Goal: Task Accomplishment & Management: Manage account settings

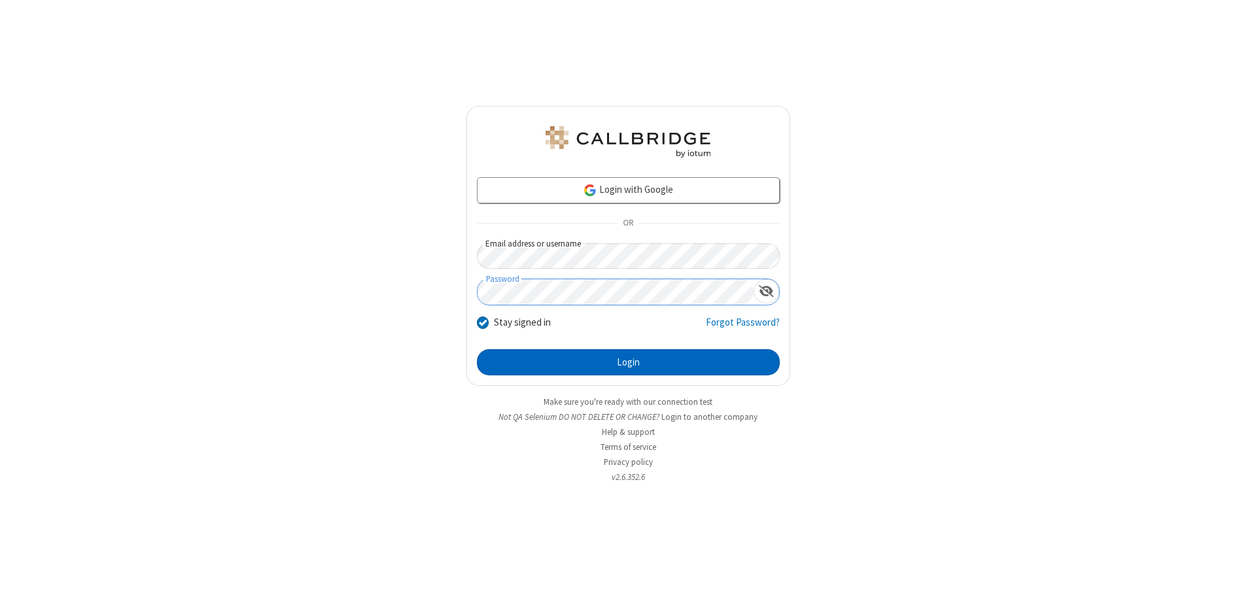
click at [628, 362] on button "Login" at bounding box center [628, 362] width 303 height 26
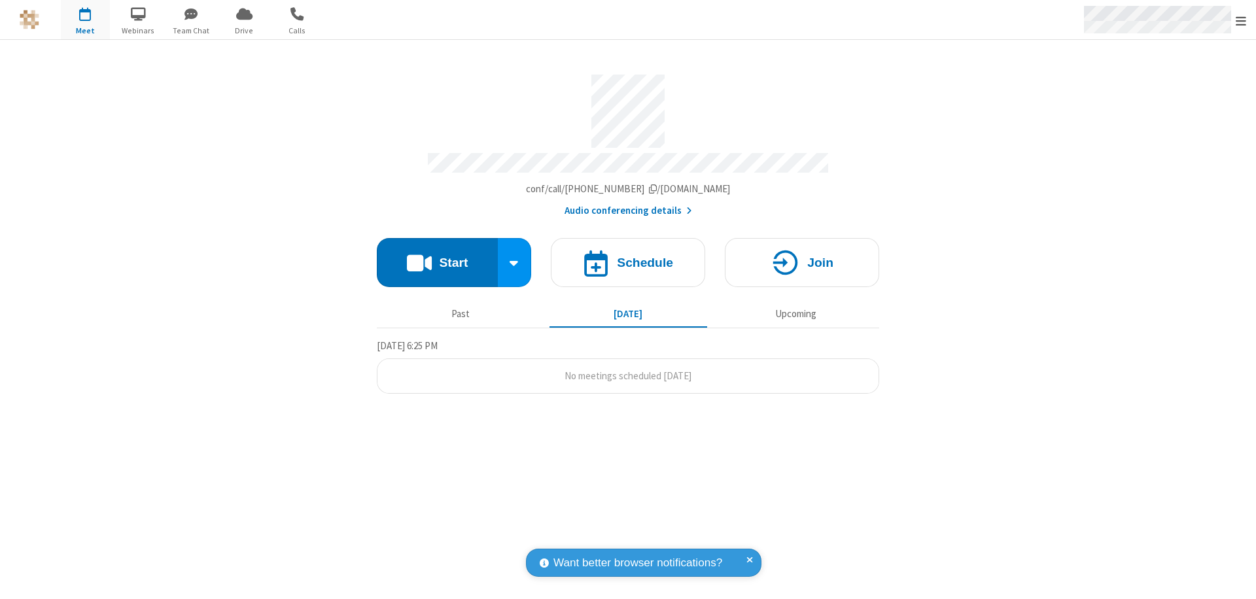
click at [1241, 20] on span "Open menu" at bounding box center [1240, 20] width 10 height 13
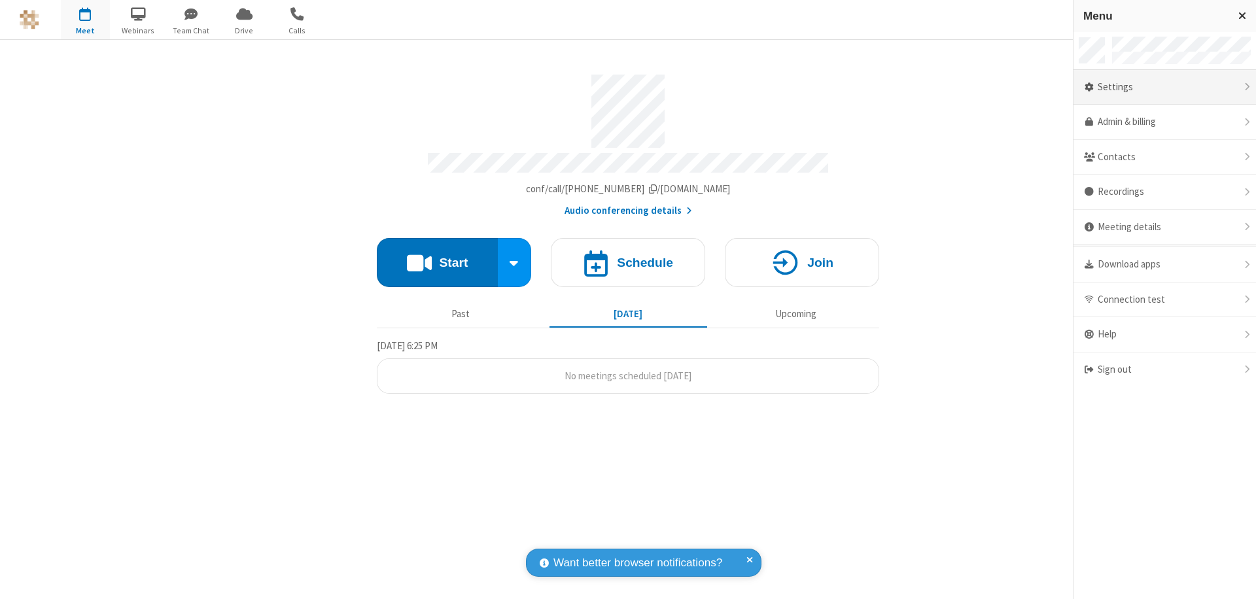
click at [1164, 87] on div "Settings" at bounding box center [1164, 87] width 182 height 35
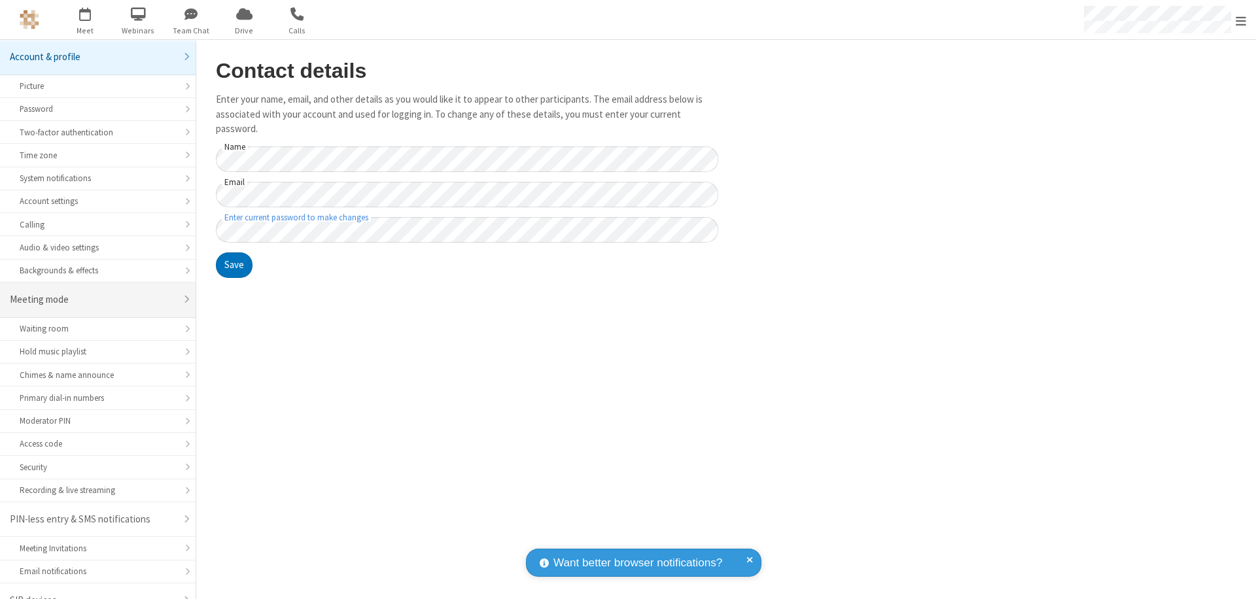
click at [93, 292] on div "Meeting mode" at bounding box center [93, 299] width 166 height 15
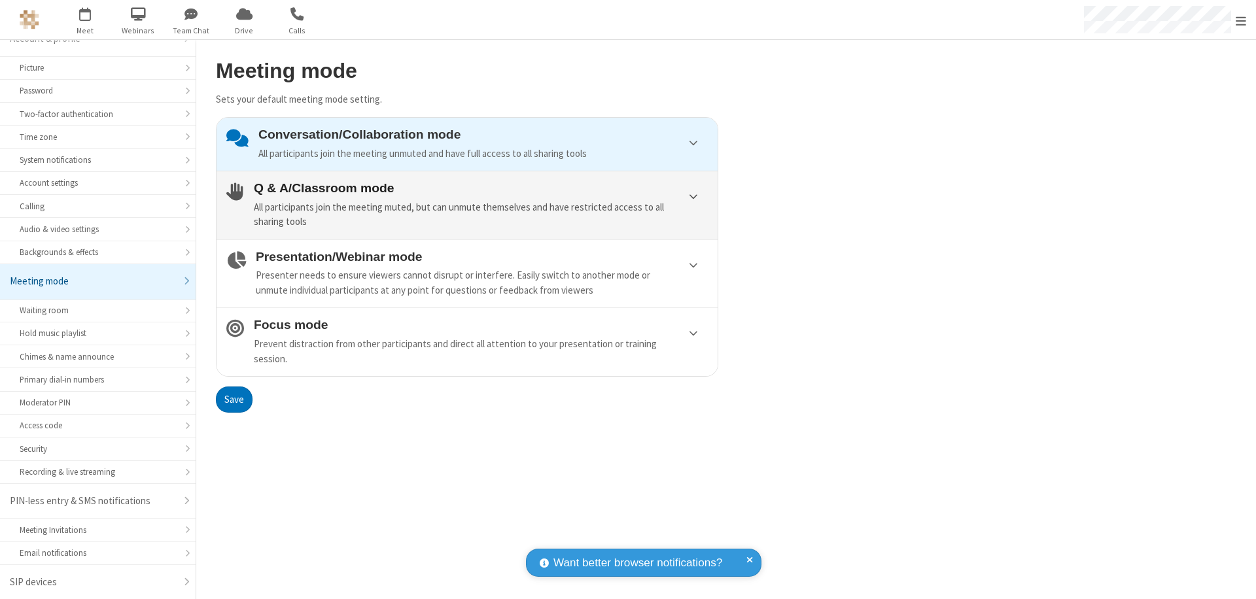
click at [467, 205] on div "All participants join the meeting muted, but can unmute themselves and have res…" at bounding box center [481, 214] width 454 height 29
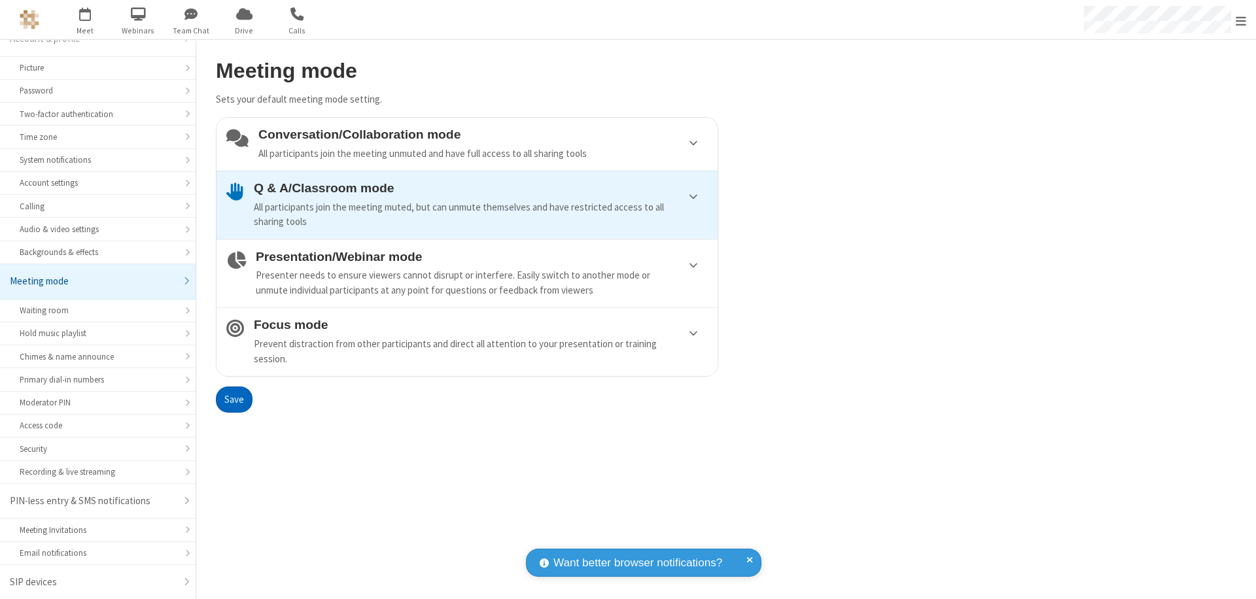
click at [233, 399] on button "Save" at bounding box center [234, 399] width 37 height 26
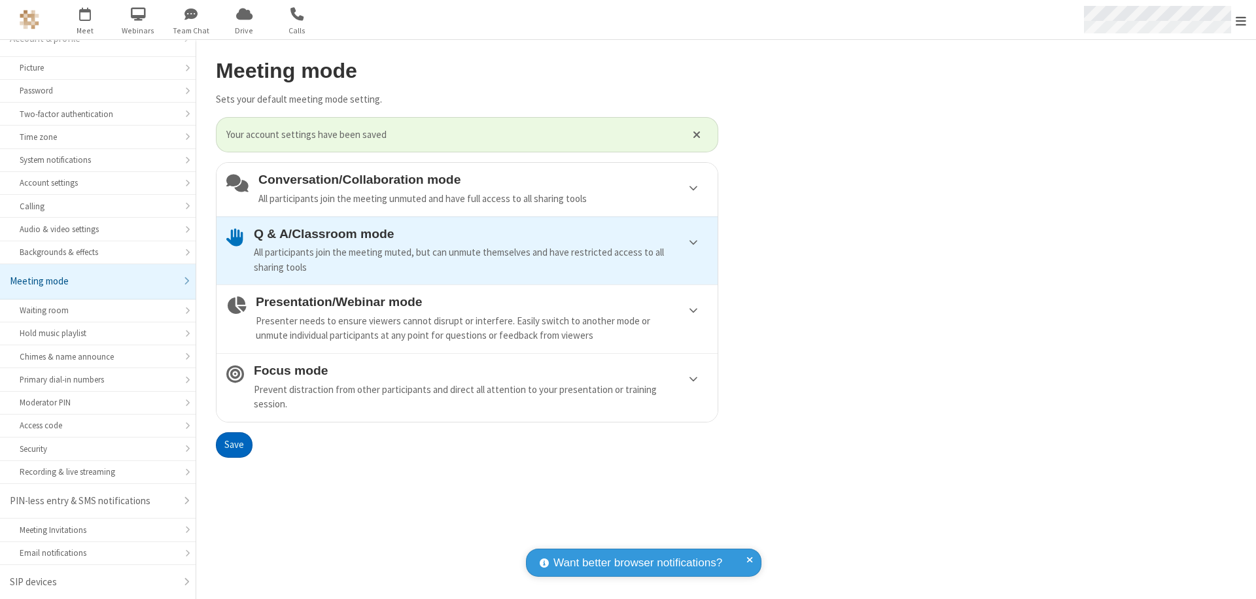
click at [1241, 20] on span "Open menu" at bounding box center [1240, 20] width 10 height 13
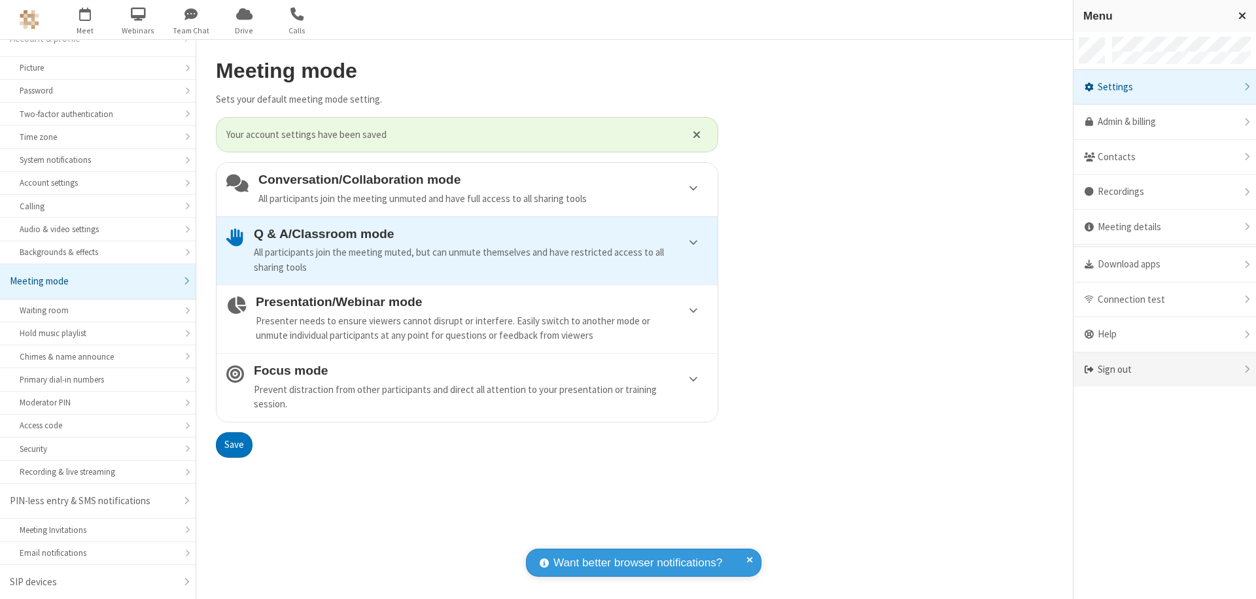
click at [1164, 369] on div "Sign out" at bounding box center [1164, 369] width 182 height 35
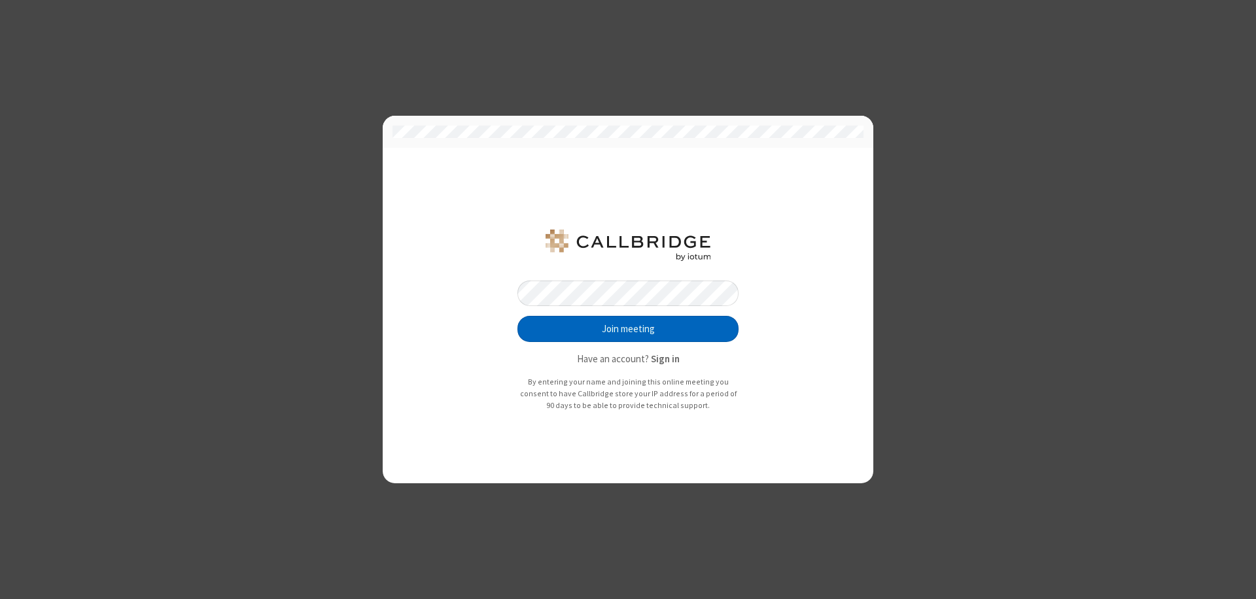
click at [628, 329] on button "Join meeting" at bounding box center [627, 329] width 221 height 26
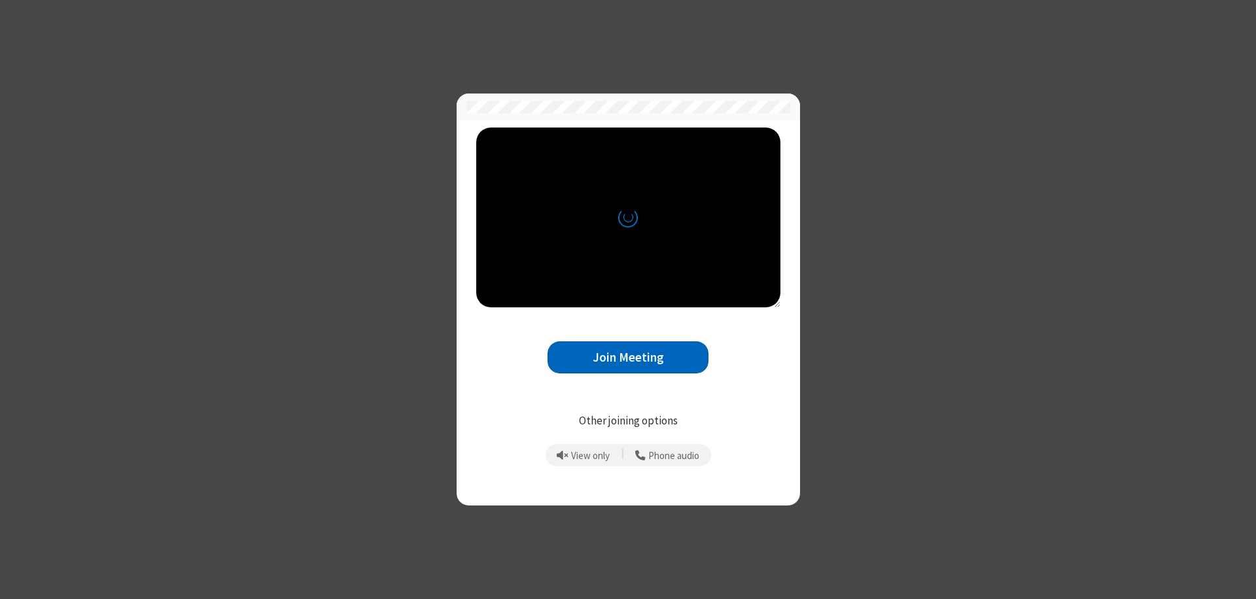
click at [628, 357] on button "Join Meeting" at bounding box center [627, 357] width 161 height 32
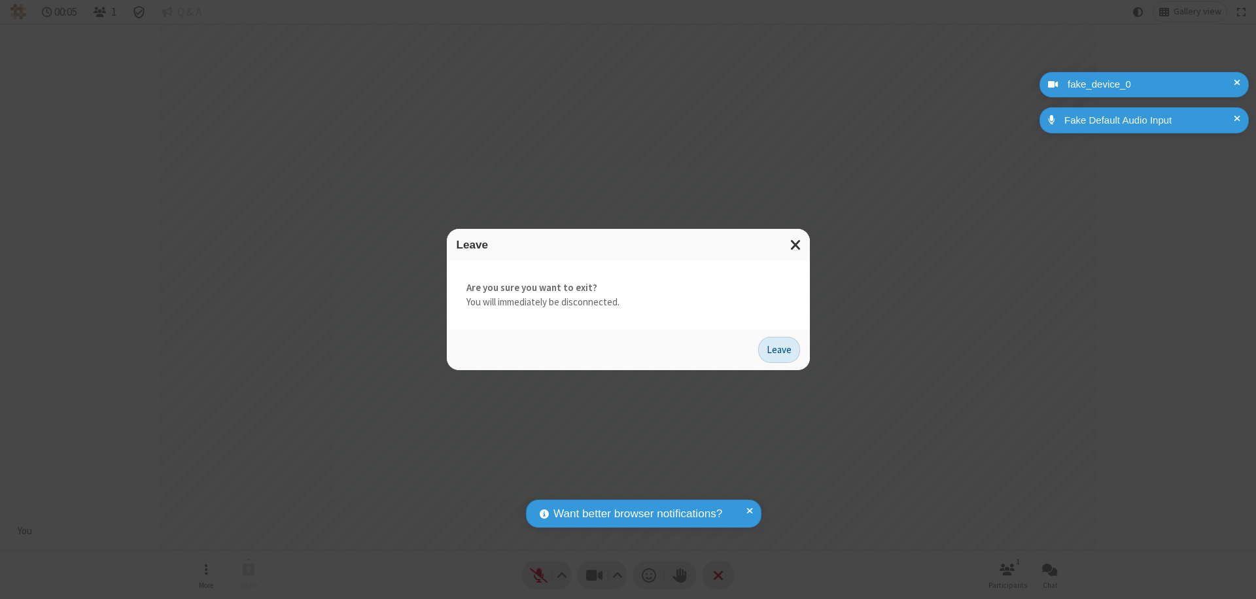
click at [779, 349] on button "Leave" at bounding box center [779, 350] width 42 height 26
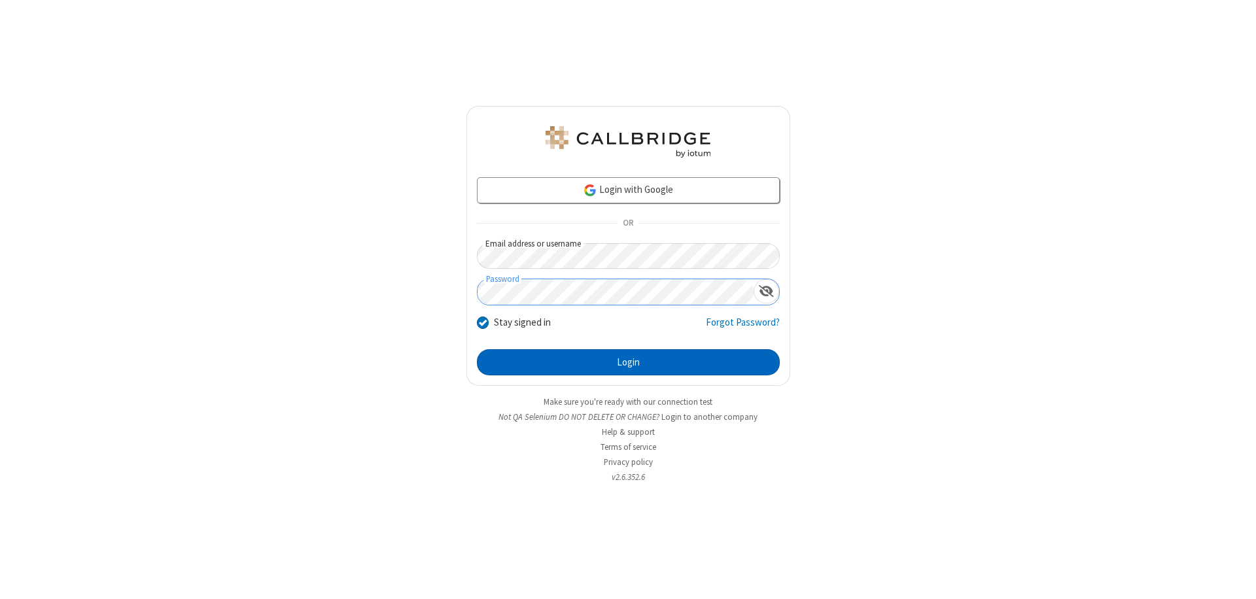
click at [628, 362] on button "Login" at bounding box center [628, 362] width 303 height 26
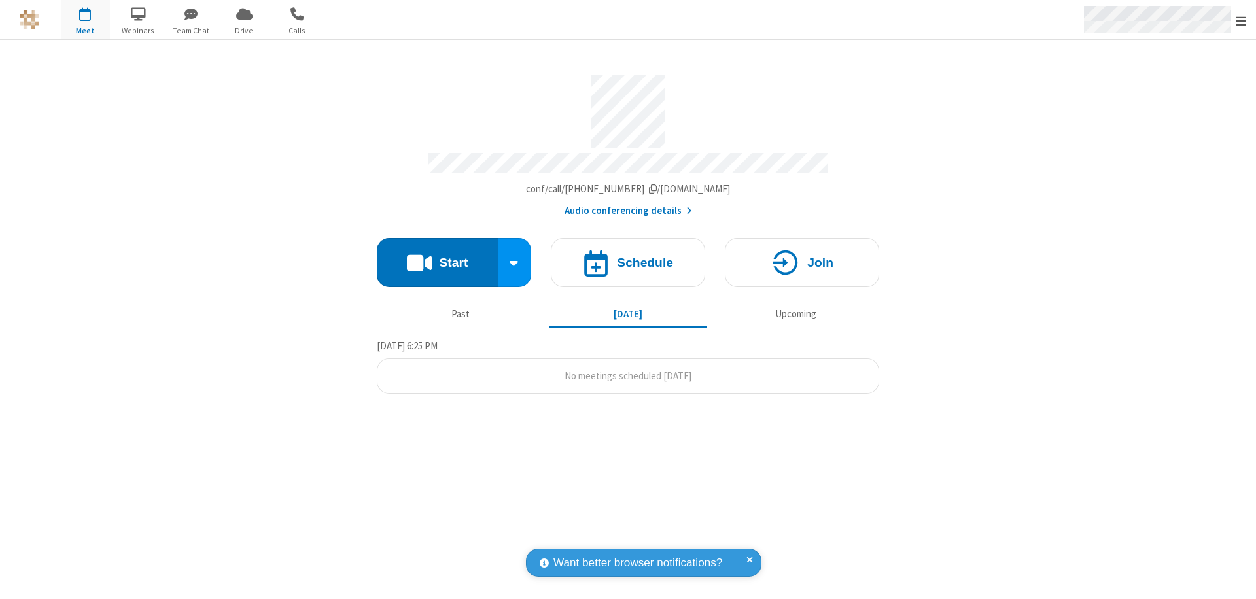
click at [1241, 20] on span "Open menu" at bounding box center [1240, 20] width 10 height 13
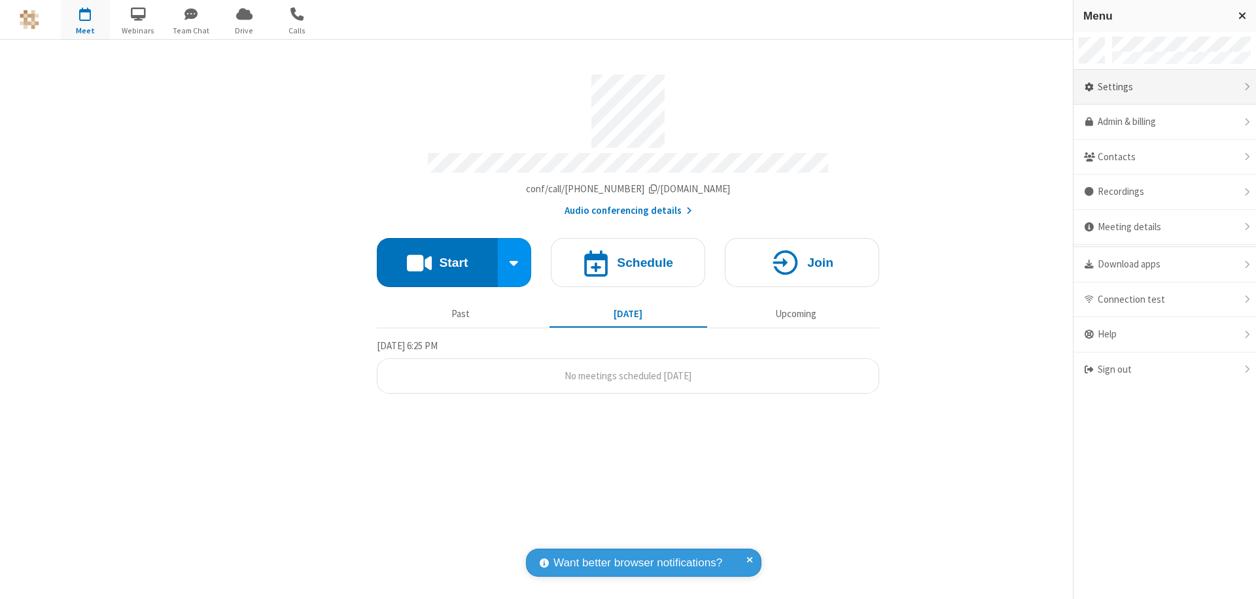
click at [1164, 87] on div "Settings" at bounding box center [1164, 87] width 182 height 35
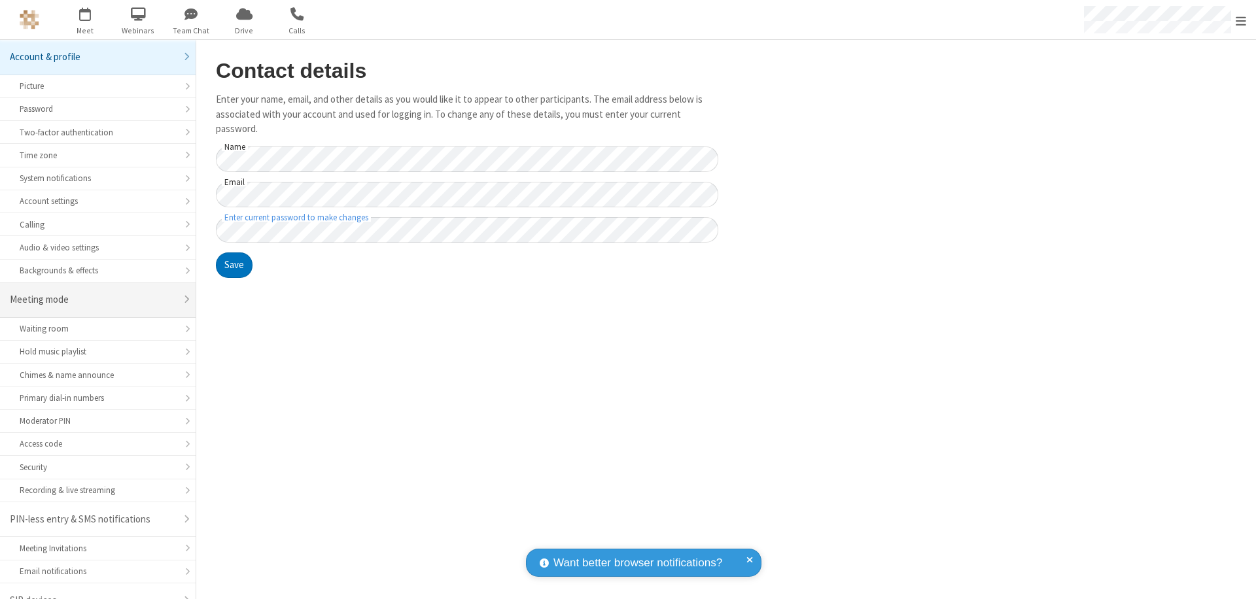
click at [93, 292] on div "Meeting mode" at bounding box center [93, 299] width 166 height 15
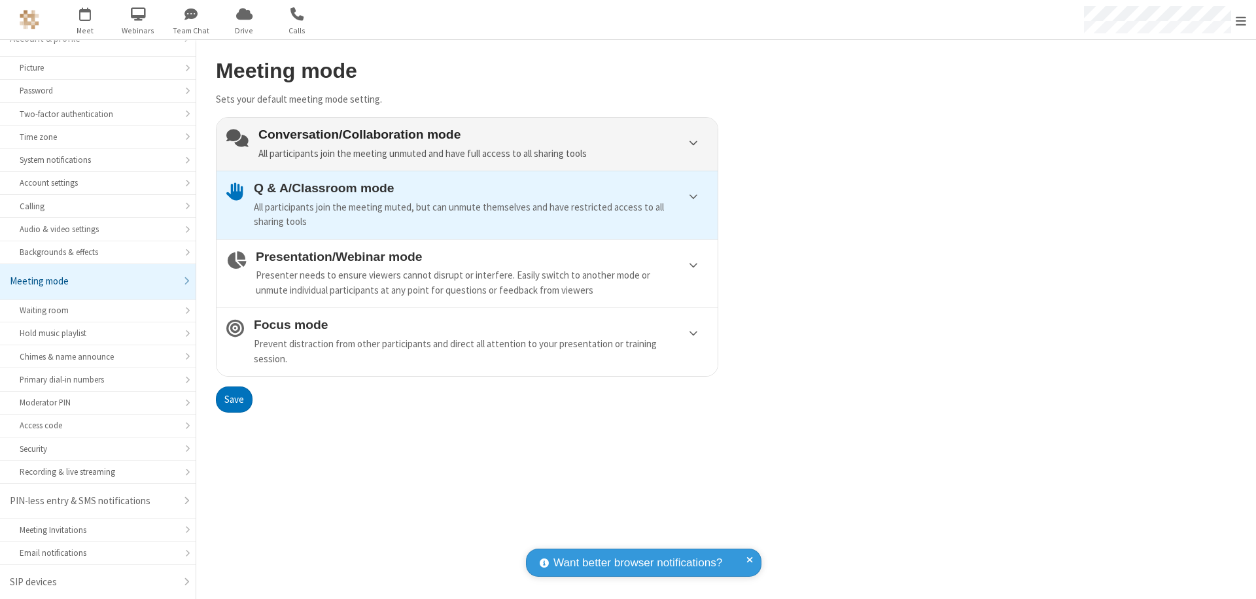
click at [467, 144] on div "Conversation/Collaboration mode All participants join the meeting unmuted and h…" at bounding box center [482, 144] width 449 height 33
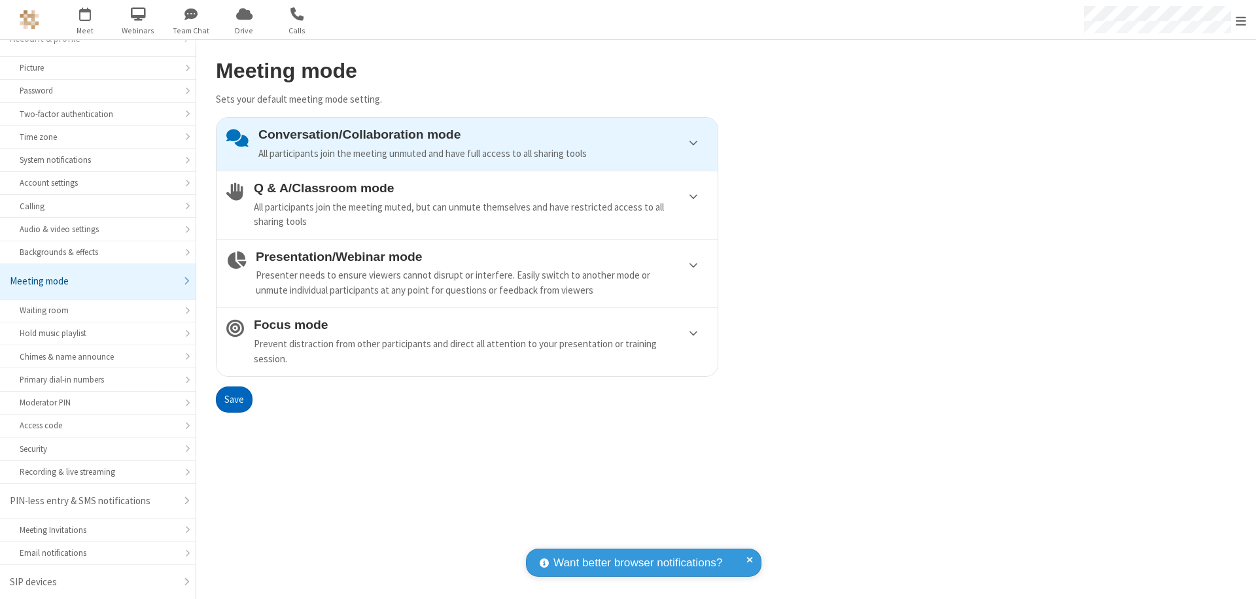
click at [233, 399] on button "Save" at bounding box center [234, 399] width 37 height 26
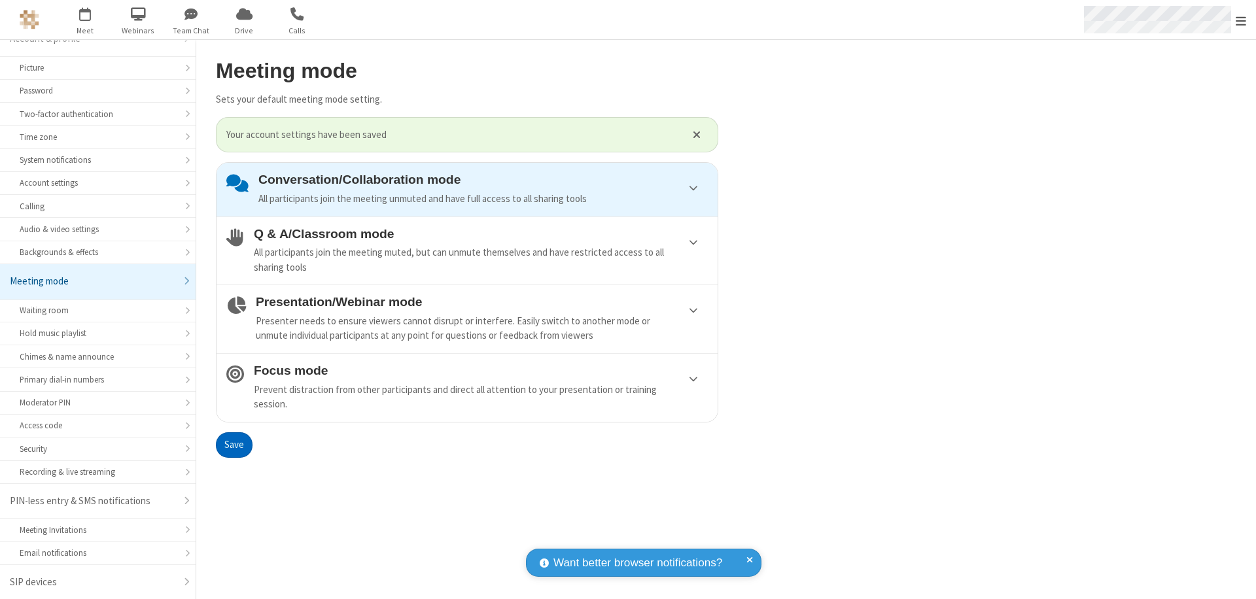
click at [1241, 20] on span "Open menu" at bounding box center [1240, 20] width 10 height 13
